Goal: Navigation & Orientation: Go to known website

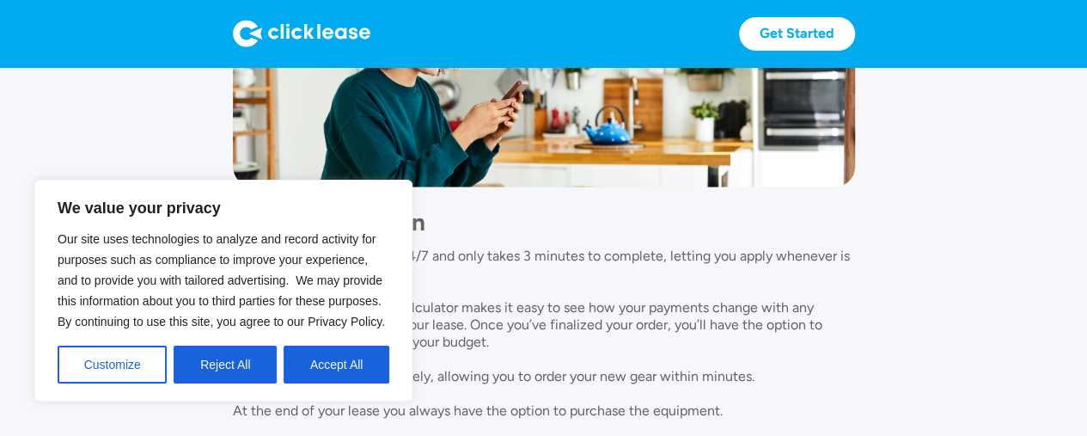
scroll to position [1590, 0]
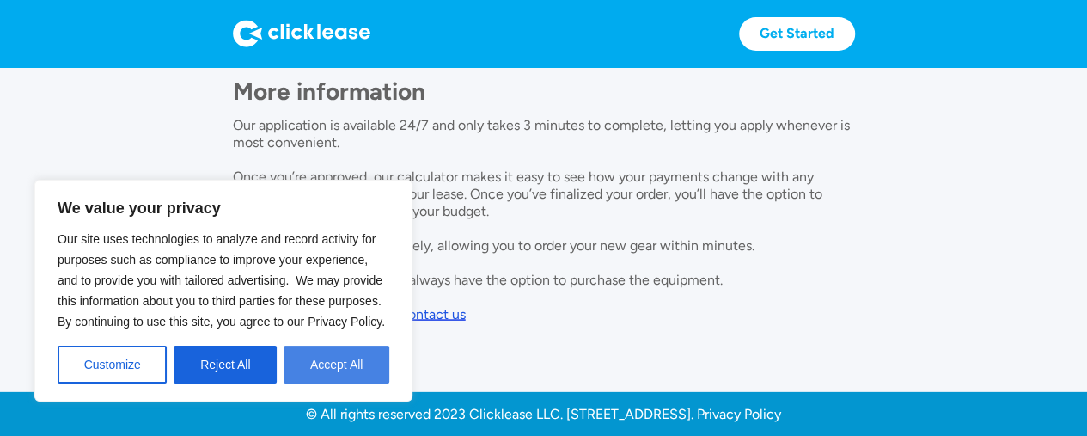
click at [306, 369] on button "Accept All" at bounding box center [336, 364] width 106 height 38
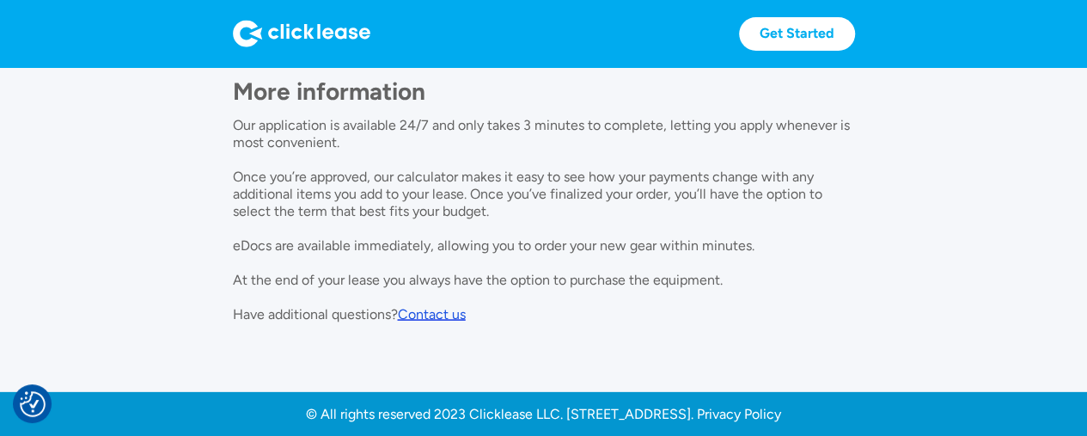
click at [442, 312] on div "Contact us" at bounding box center [432, 313] width 68 height 16
click at [421, 310] on div "Contact us" at bounding box center [432, 313] width 68 height 16
click at [432, 317] on div "Contact us" at bounding box center [432, 313] width 68 height 16
click at [631, 413] on div "© All rights reserved 2023 Clicklease LLC. 1182W W 2400 S, West Valley City, UT…" at bounding box center [543, 413] width 475 height 17
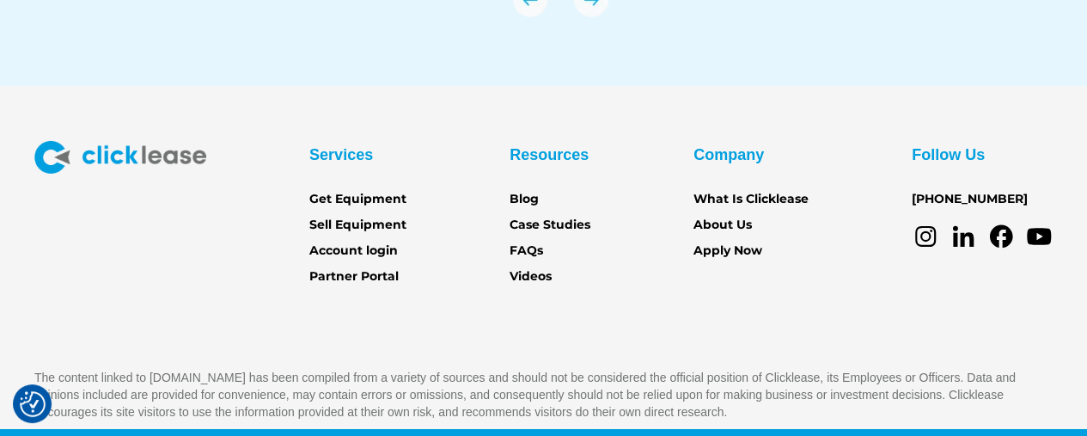
scroll to position [6185, 0]
